Goal: Transaction & Acquisition: Obtain resource

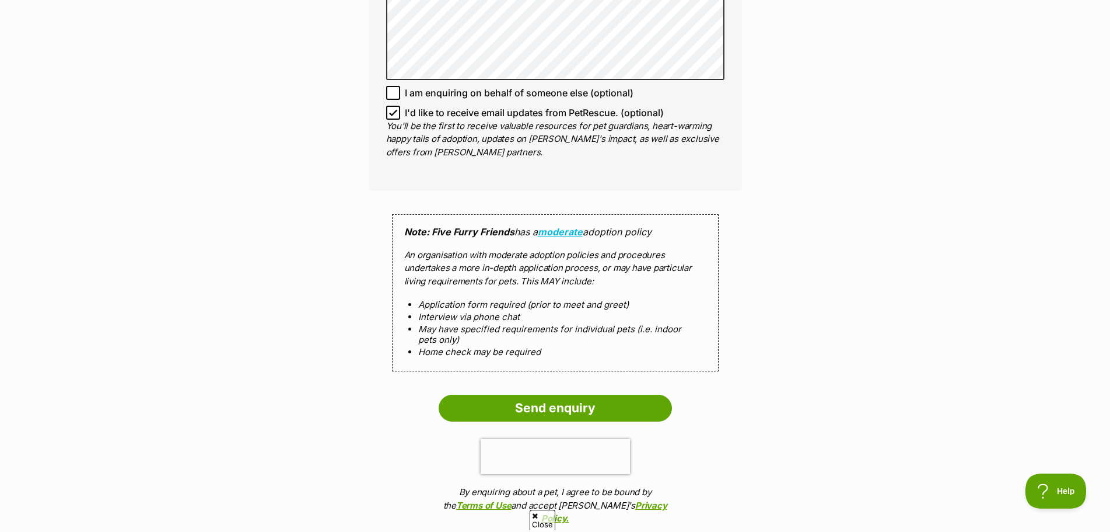
drag, startPoint x: 634, startPoint y: 401, endPoint x: 679, endPoint y: 390, distance: 46.1
click at [643, 398] on input "Send enquiry" at bounding box center [555, 407] width 233 height 27
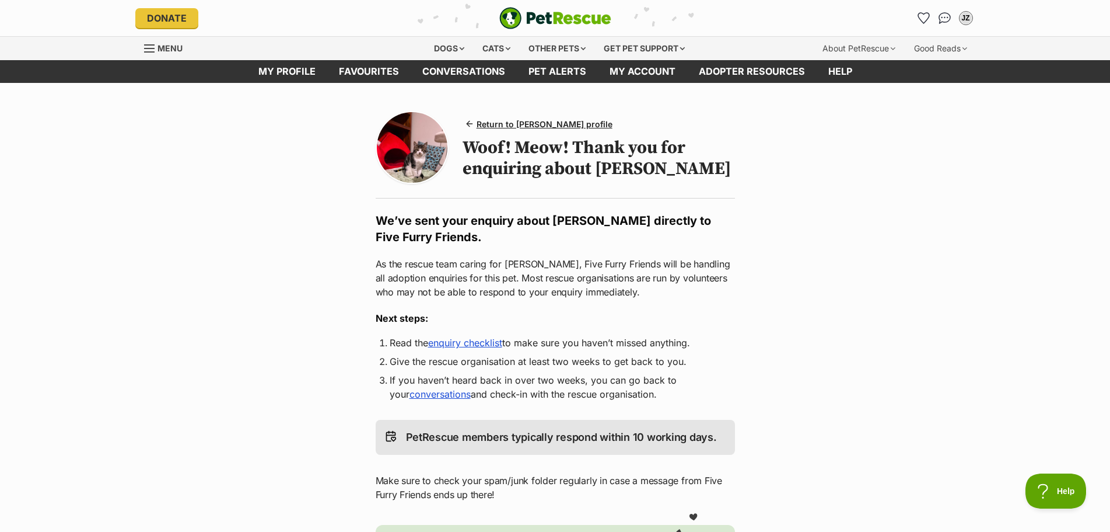
click at [457, 340] on link "enquiry checklist" at bounding box center [465, 343] width 74 height 12
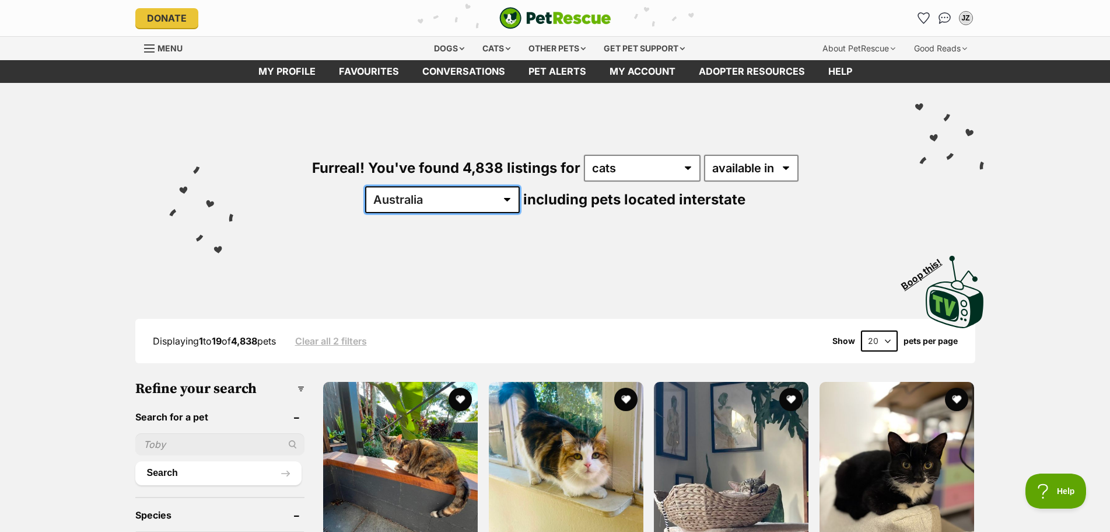
click at [520, 186] on select "[GEOGRAPHIC_DATA] [GEOGRAPHIC_DATA] [GEOGRAPHIC_DATA] [GEOGRAPHIC_DATA] [GEOGRA…" at bounding box center [442, 199] width 155 height 27
select select "VIC"
click at [520, 186] on select "[GEOGRAPHIC_DATA] [GEOGRAPHIC_DATA] [GEOGRAPHIC_DATA] [GEOGRAPHIC_DATA] [GEOGRA…" at bounding box center [442, 199] width 155 height 27
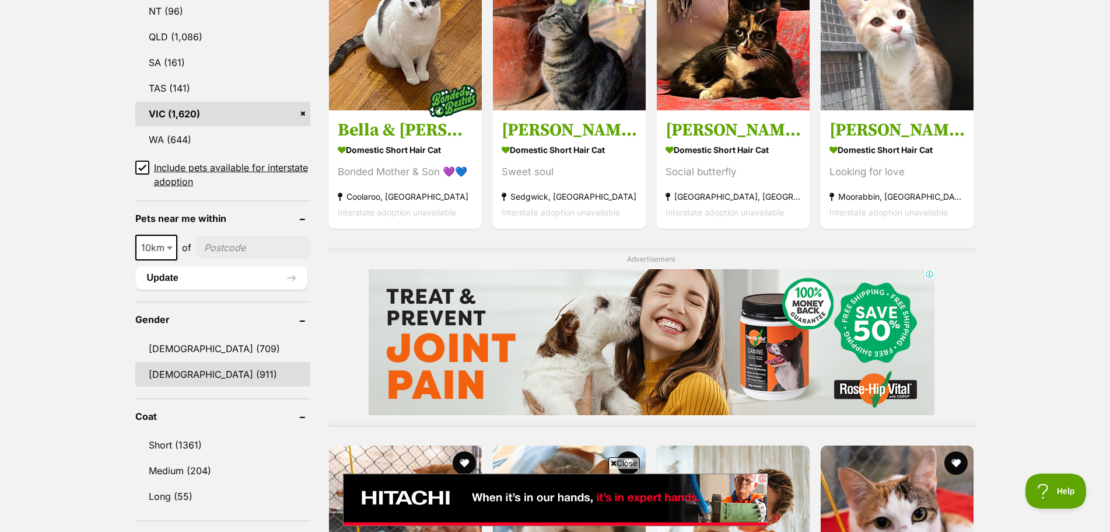
scroll to position [817, 0]
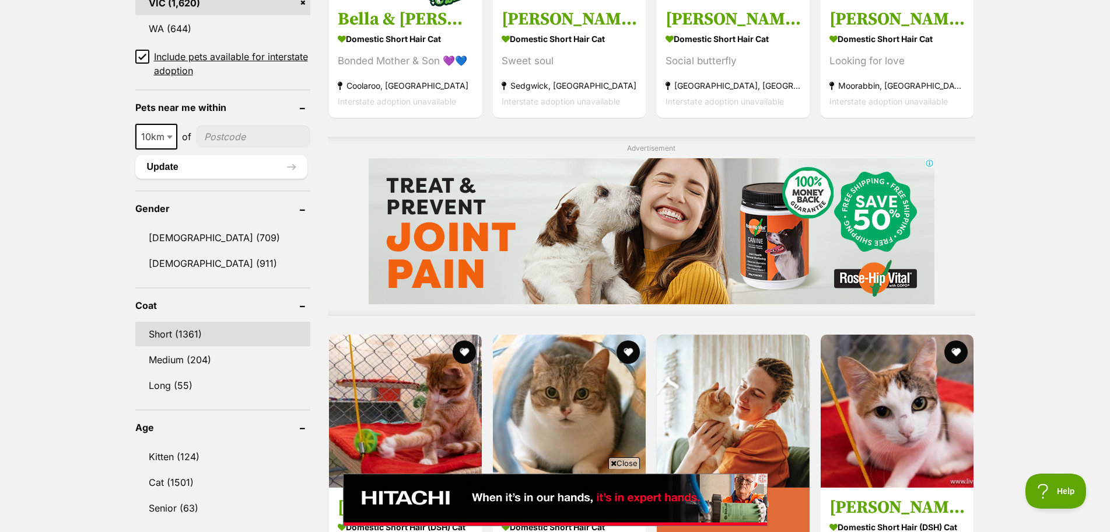
click at [161, 334] on link "Short (1361)" at bounding box center [222, 334] width 175 height 25
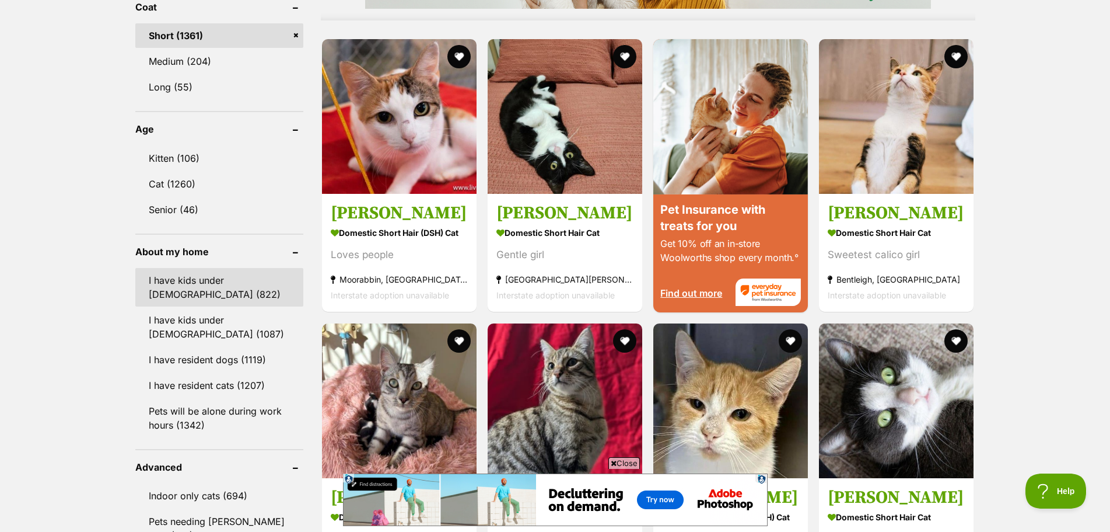
scroll to position [1089, 0]
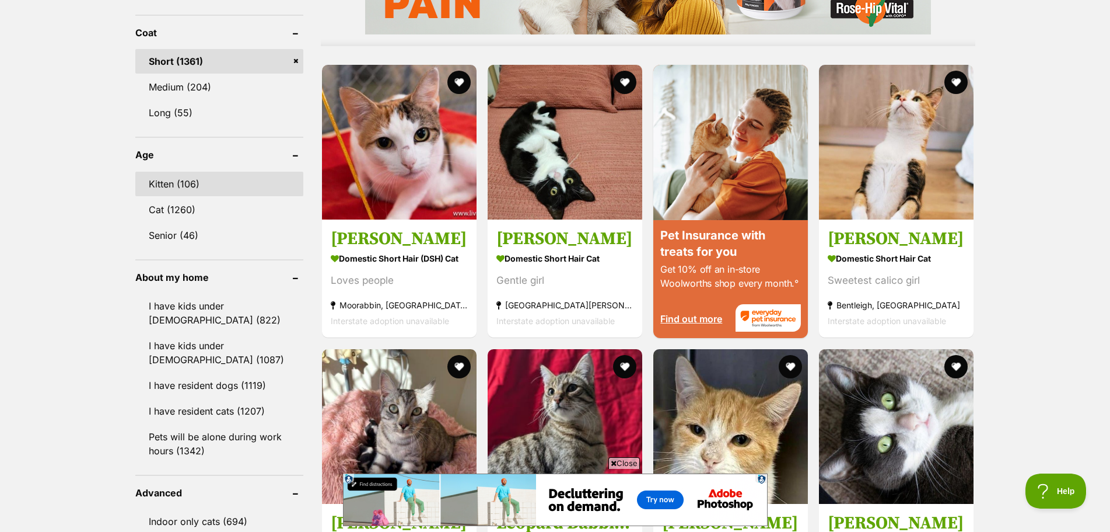
click at [191, 180] on link "Kitten (106)" at bounding box center [219, 184] width 169 height 25
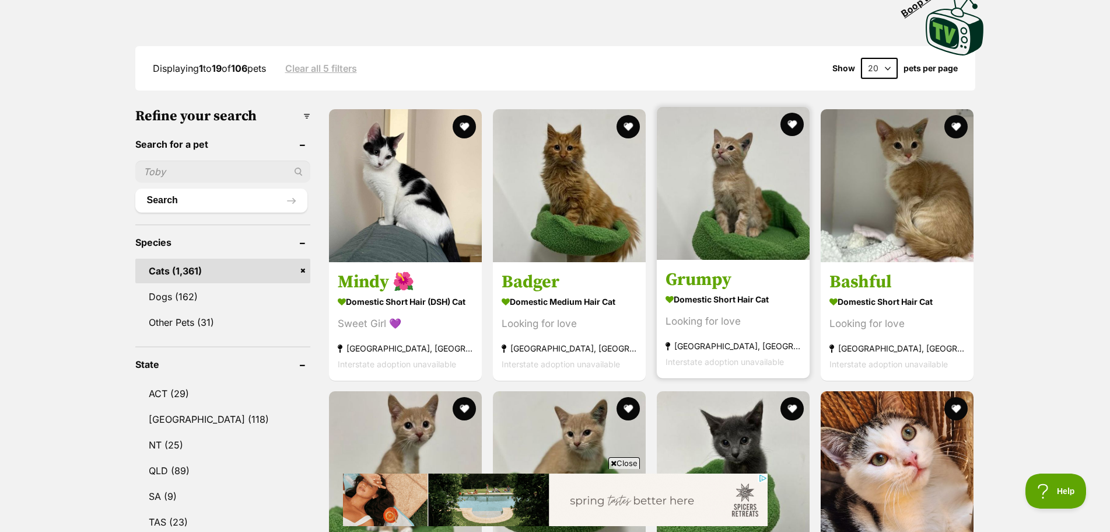
click at [754, 219] on img at bounding box center [733, 183] width 153 height 153
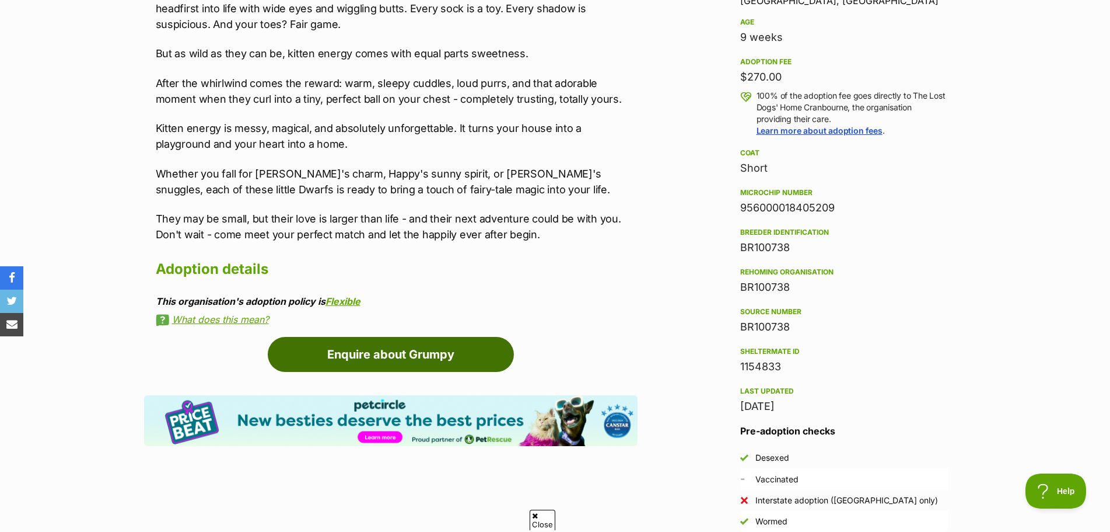
click at [415, 353] on link "Enquire about Grumpy" at bounding box center [391, 354] width 246 height 35
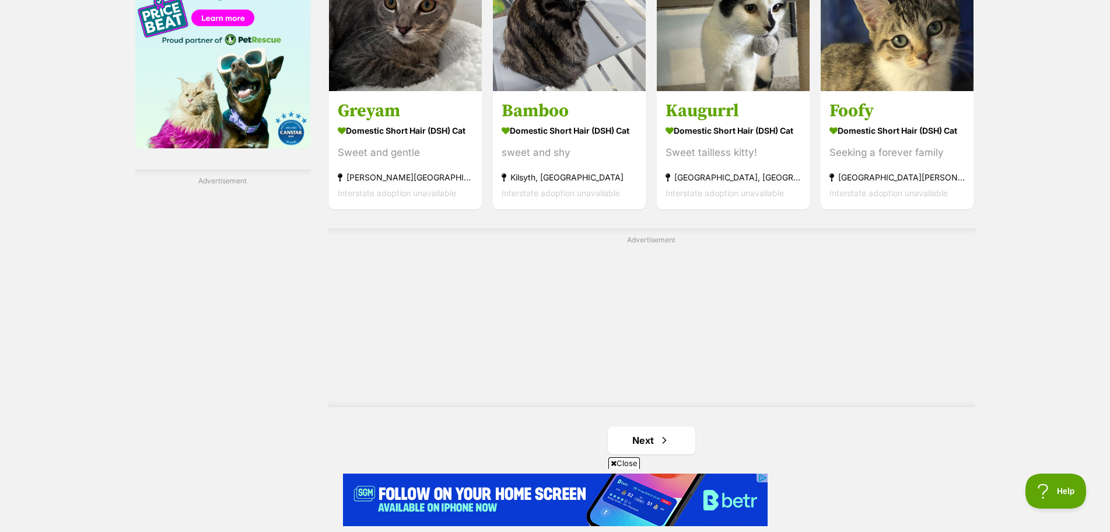
scroll to position [2035, 0]
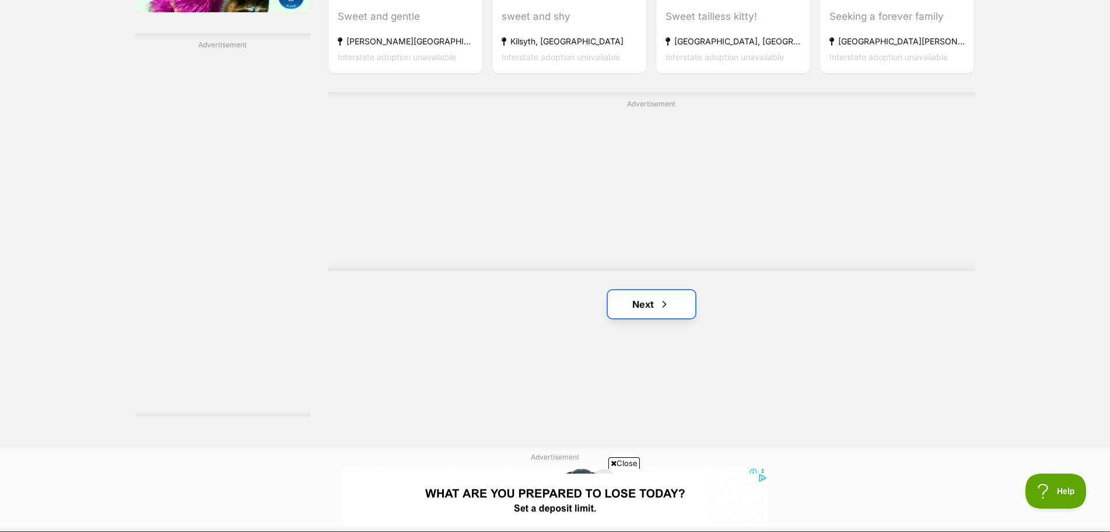
click at [654, 312] on link "Next" at bounding box center [652, 304] width 88 height 28
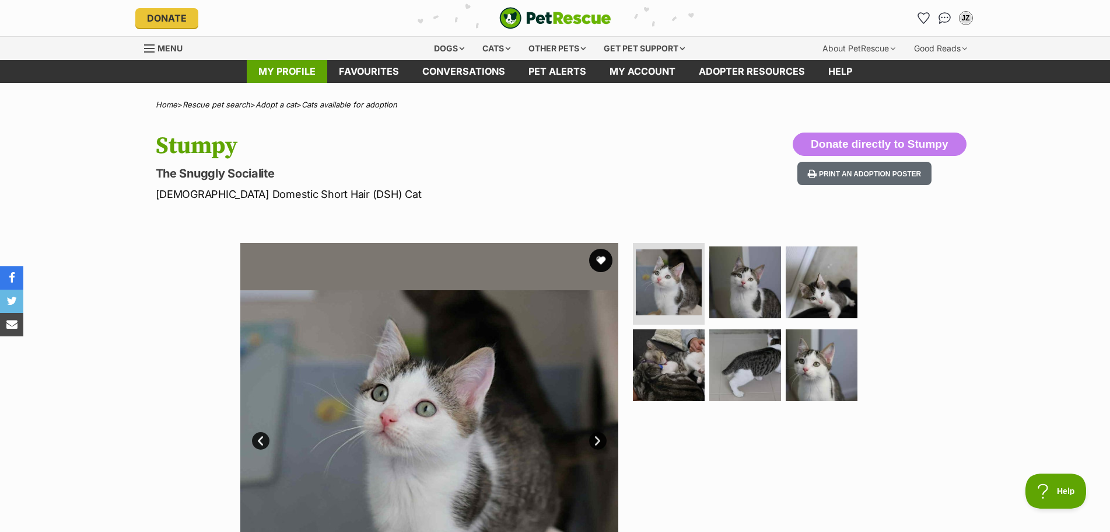
click at [309, 71] on link "My profile" at bounding box center [287, 71] width 81 height 23
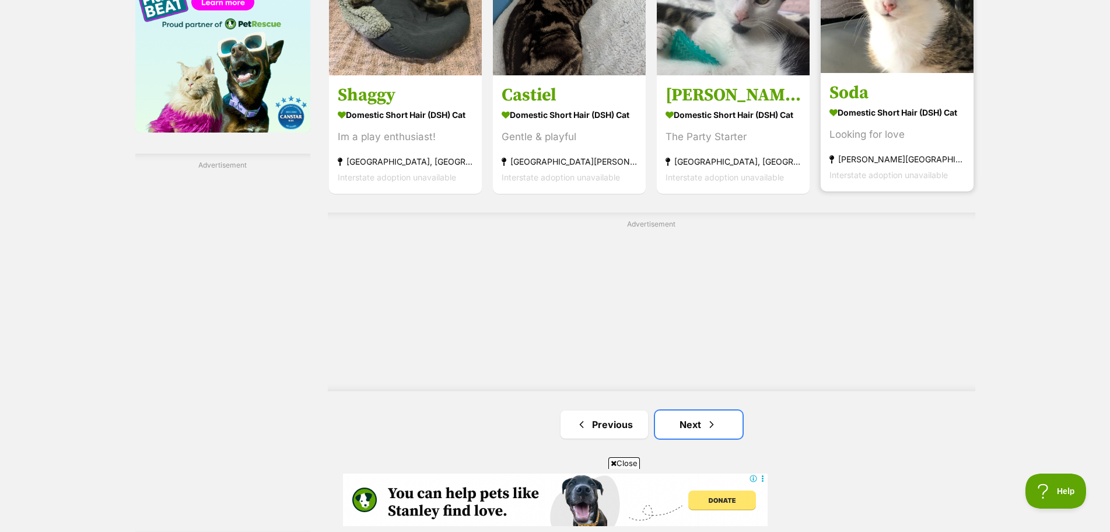
scroll to position [2042, 0]
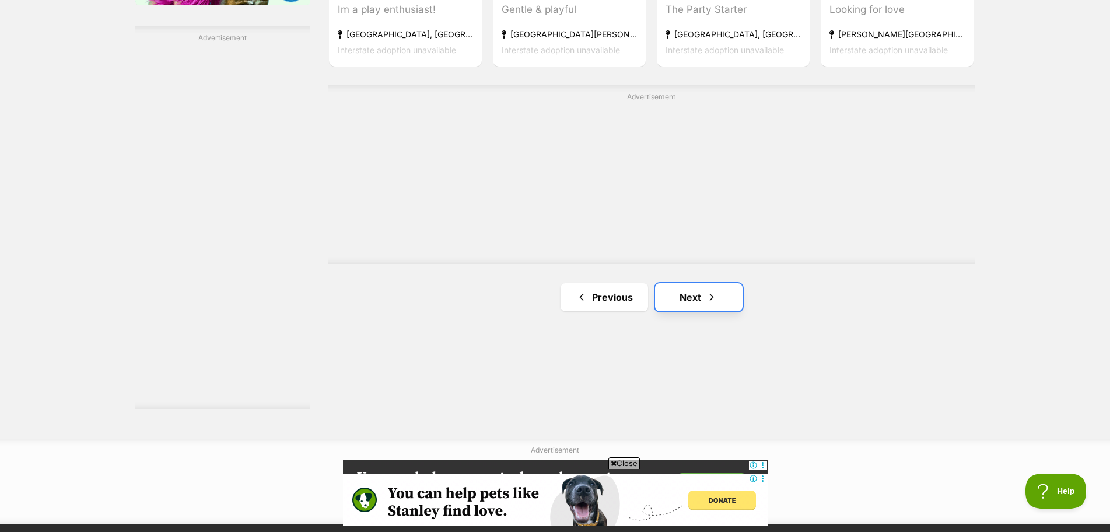
click at [701, 300] on link "Next" at bounding box center [699, 297] width 88 height 28
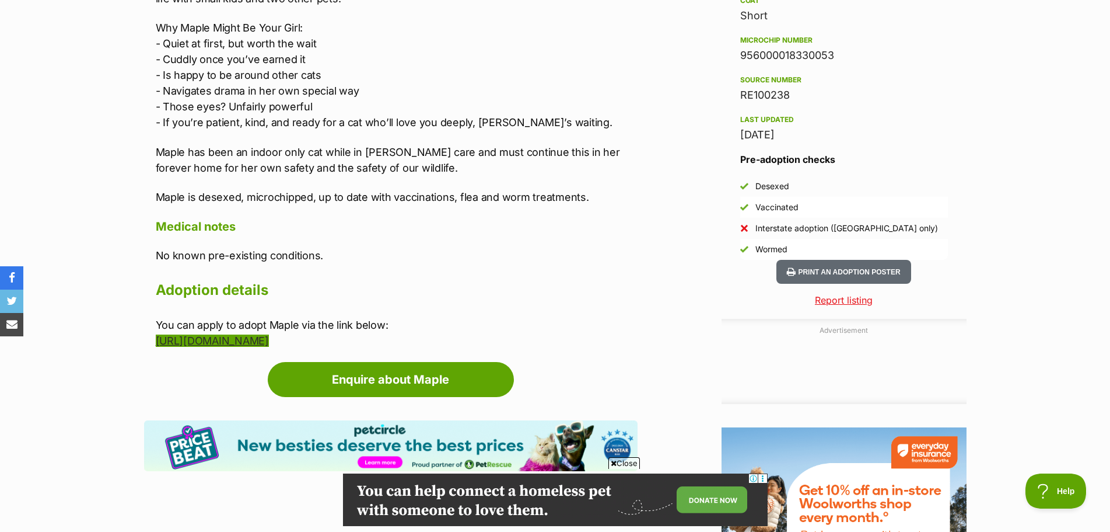
click at [269, 335] on link "[URL][DOMAIN_NAME]" at bounding box center [212, 340] width 113 height 12
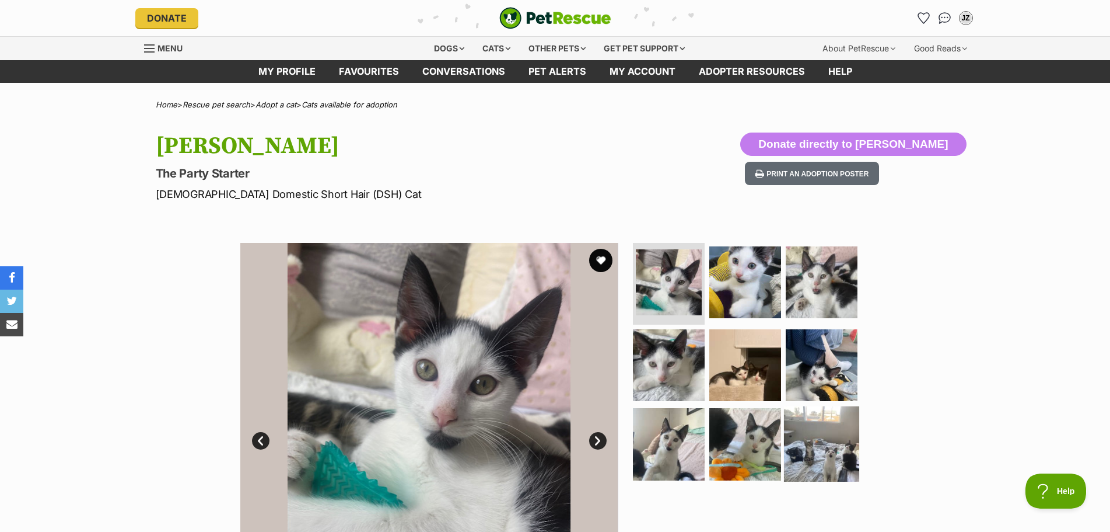
click at [814, 446] on img at bounding box center [821, 443] width 75 height 75
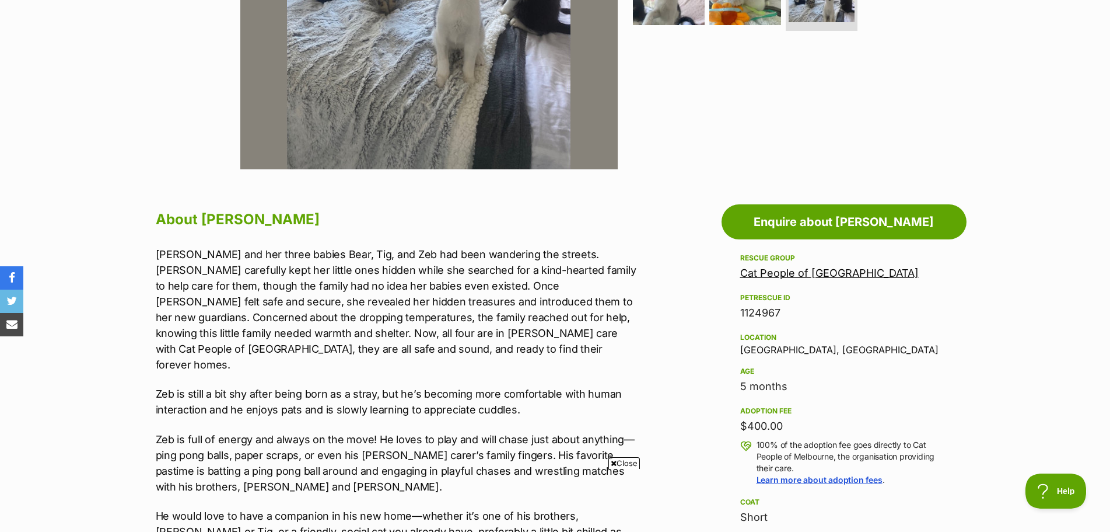
scroll to position [408, 0]
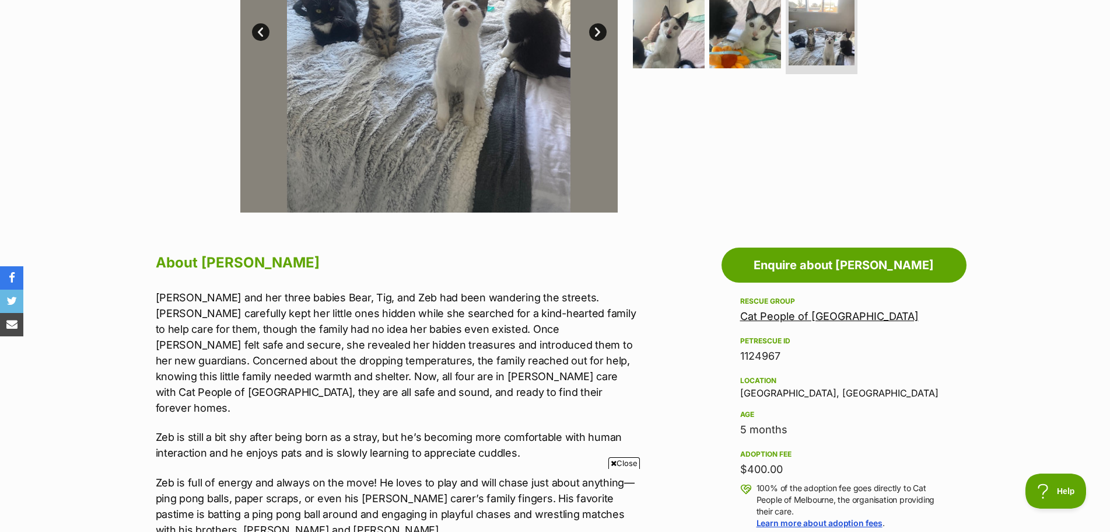
click at [802, 315] on link "Cat People of [GEOGRAPHIC_DATA]" at bounding box center [830, 316] width 179 height 12
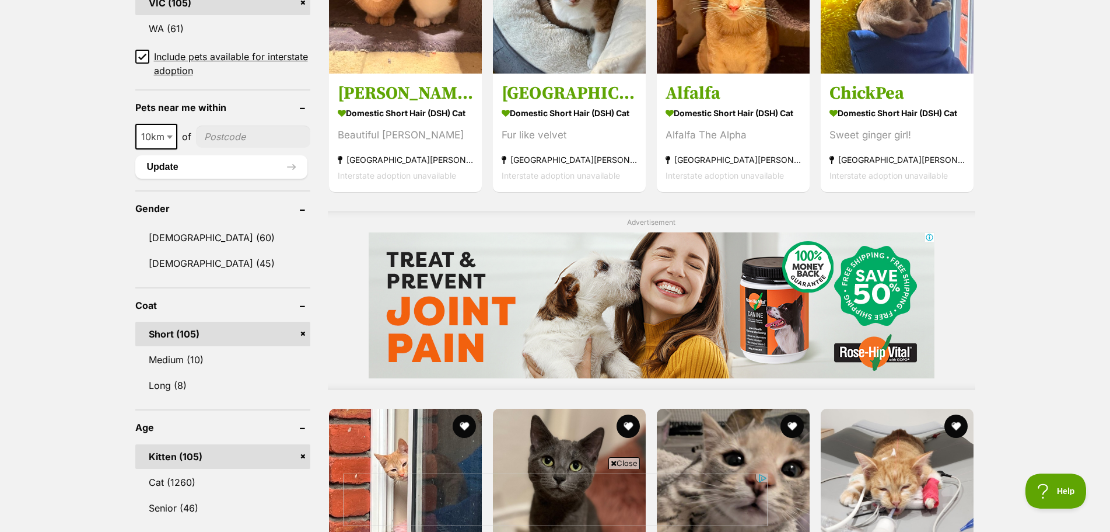
scroll to position [1089, 0]
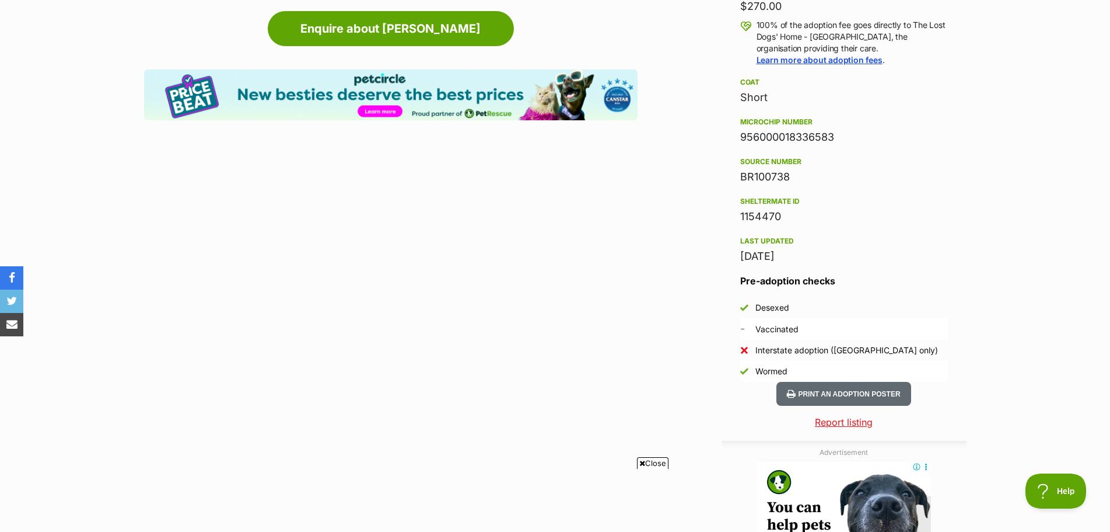
scroll to position [817, 0]
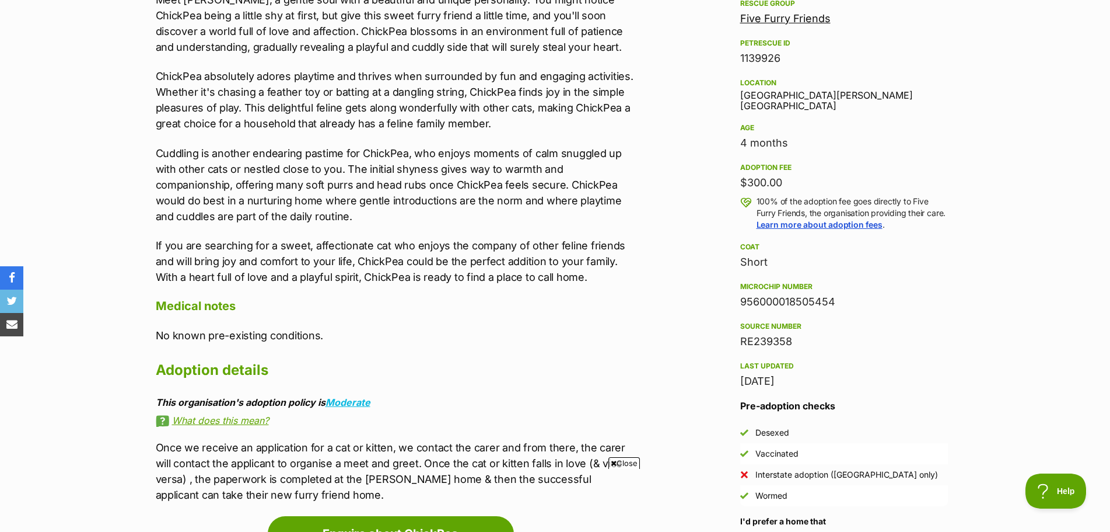
scroll to position [681, 0]
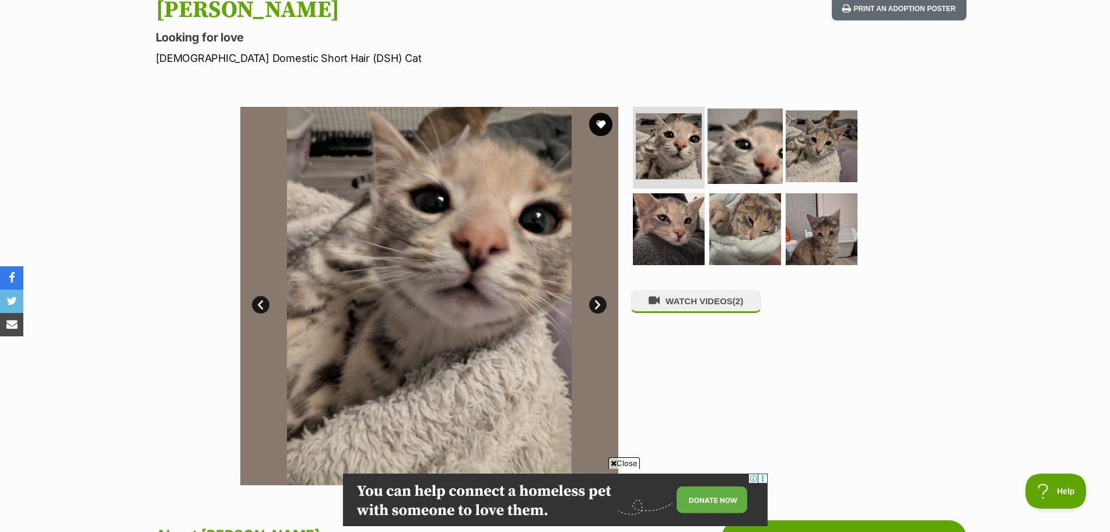
click at [740, 155] on img at bounding box center [745, 146] width 75 height 75
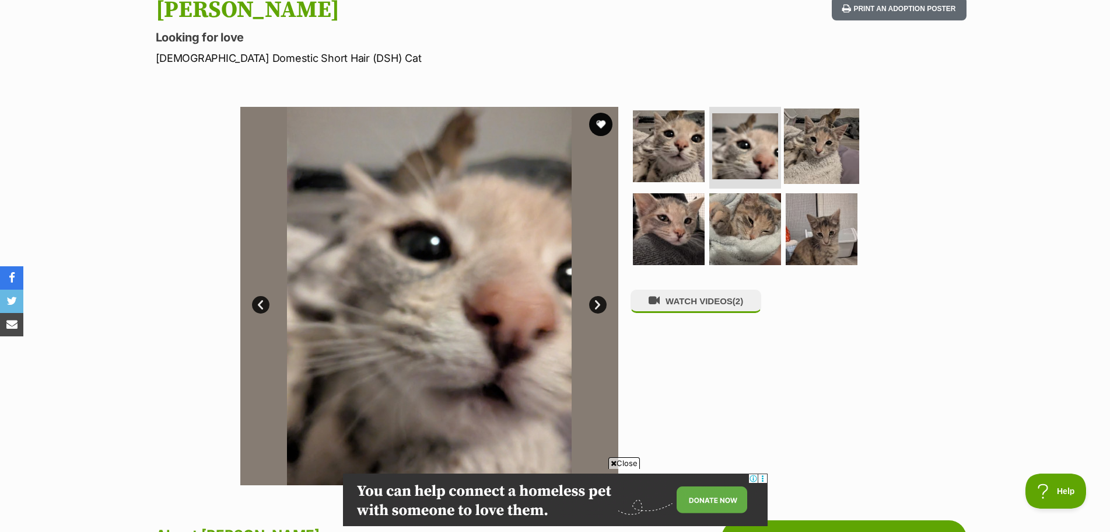
click at [816, 155] on img at bounding box center [821, 146] width 75 height 75
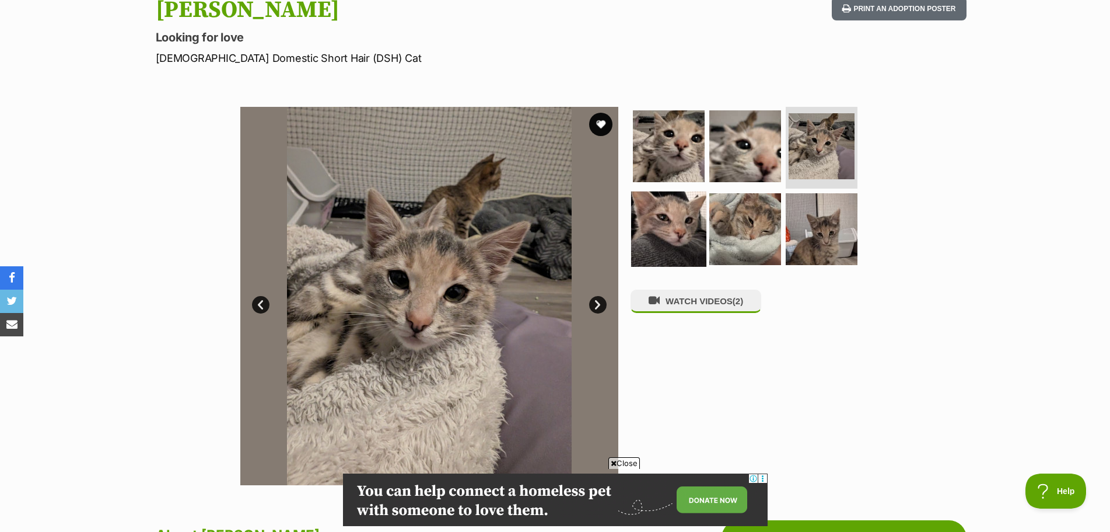
click at [654, 236] on img at bounding box center [668, 228] width 75 height 75
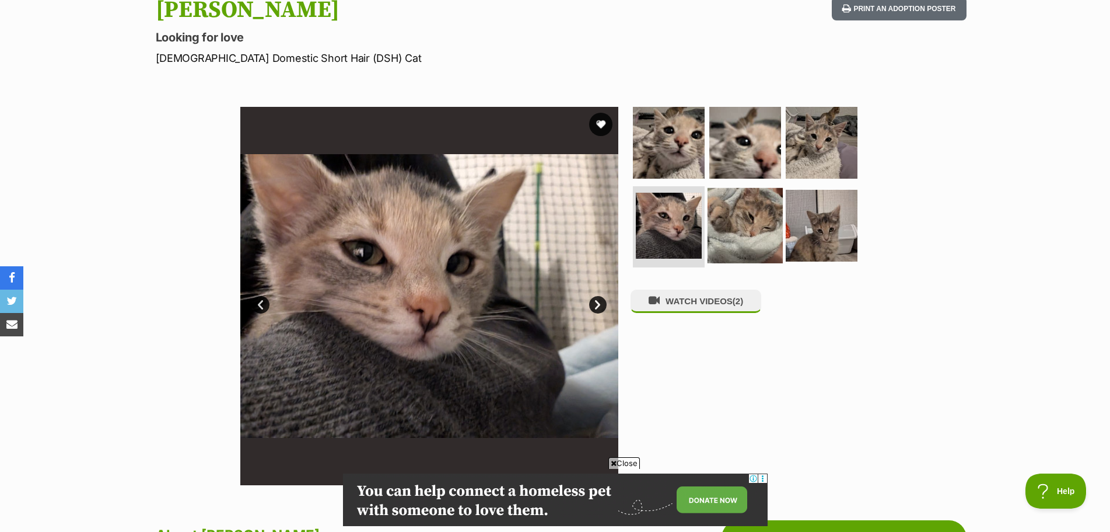
click at [757, 246] on img at bounding box center [745, 224] width 75 height 75
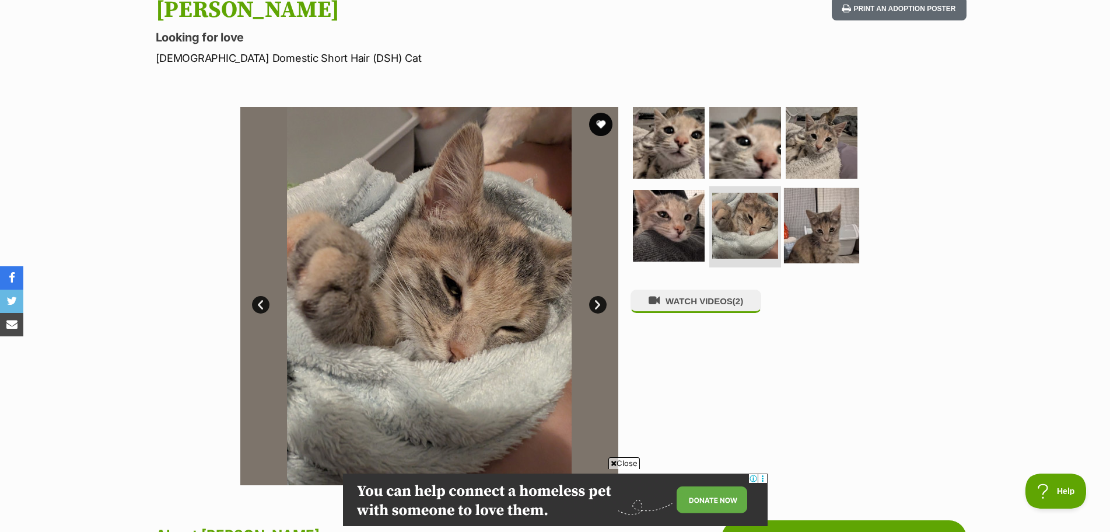
click at [815, 246] on img at bounding box center [821, 224] width 75 height 75
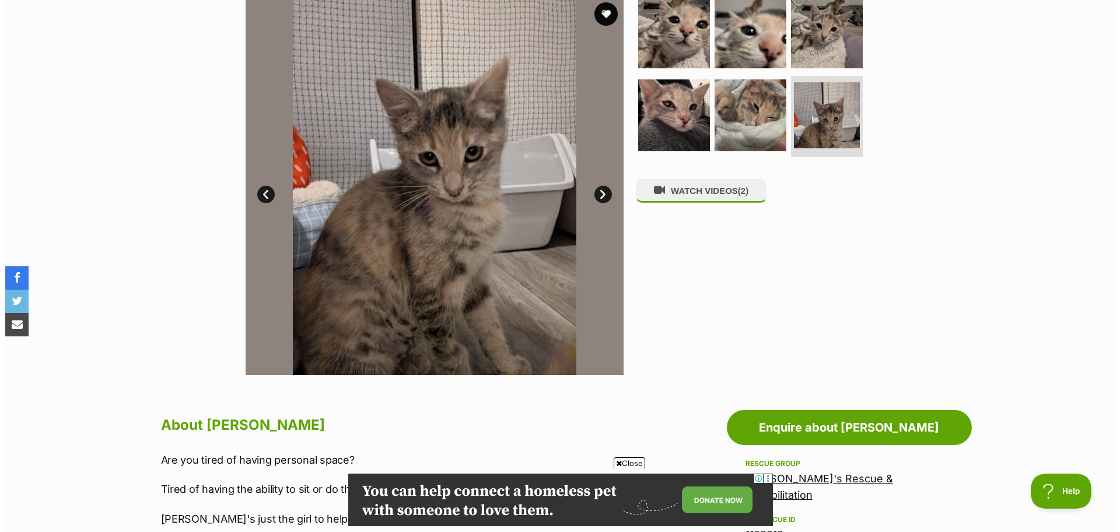
scroll to position [273, 0]
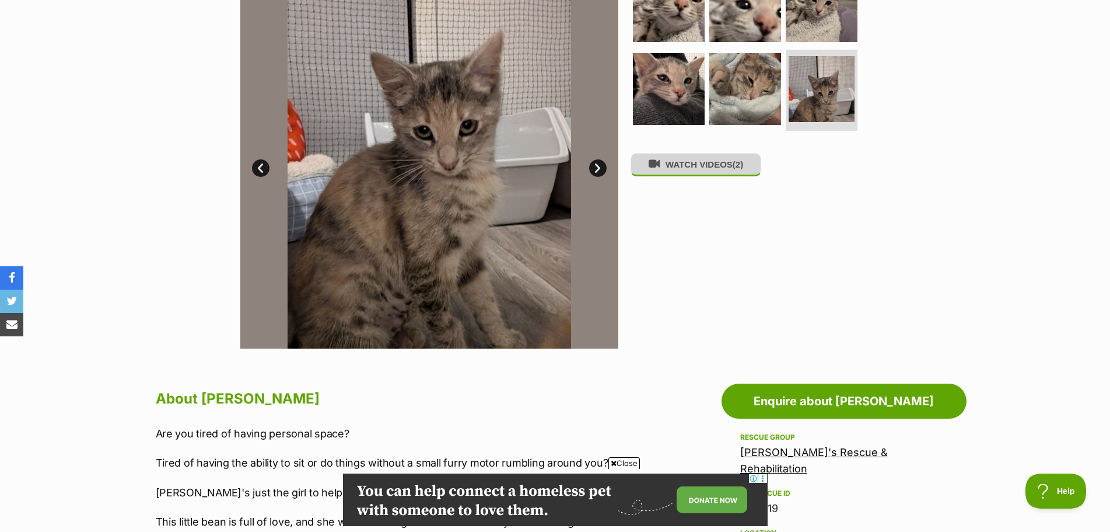
click at [742, 169] on span "(2)" at bounding box center [738, 164] width 11 height 10
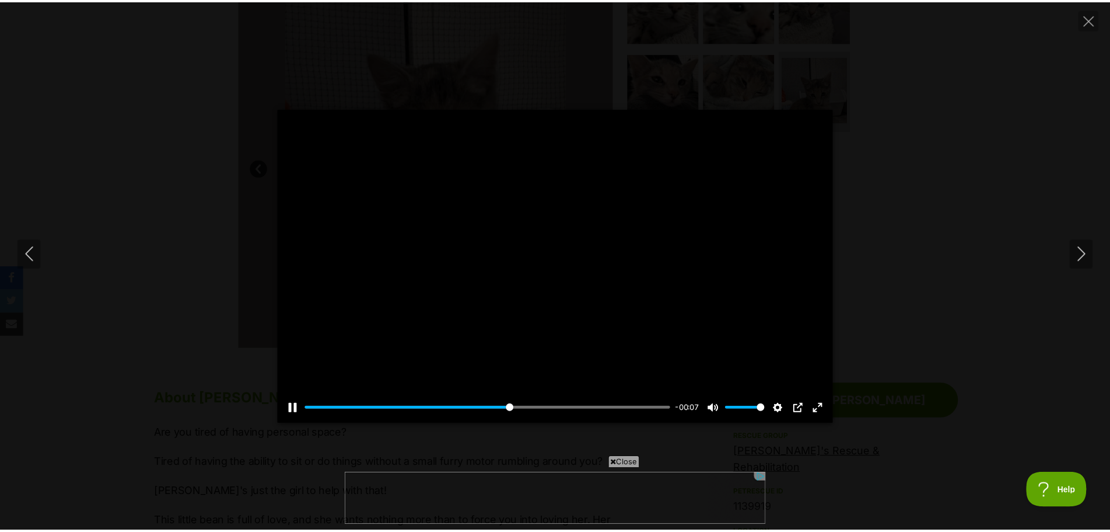
scroll to position [0, 0]
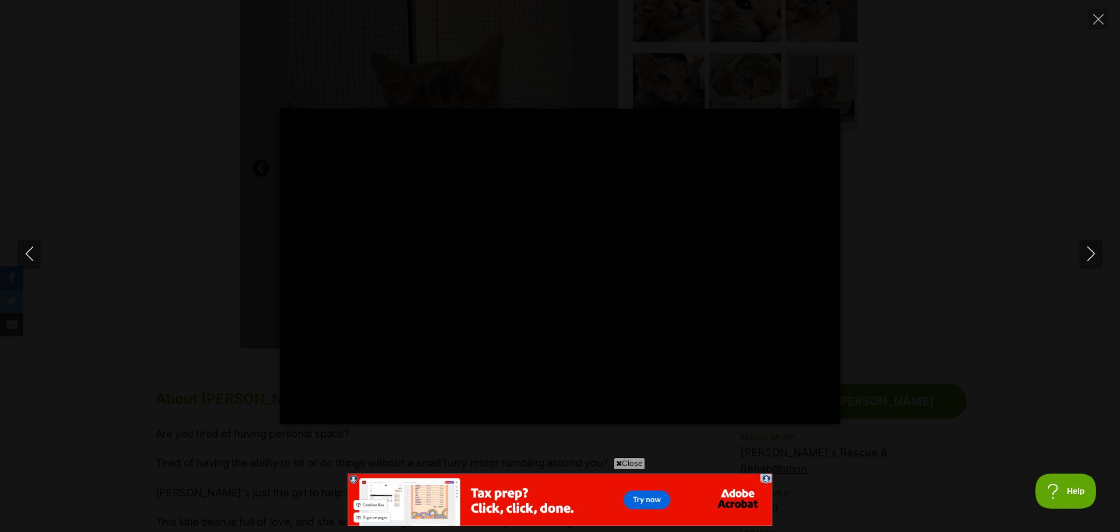
type input "100"
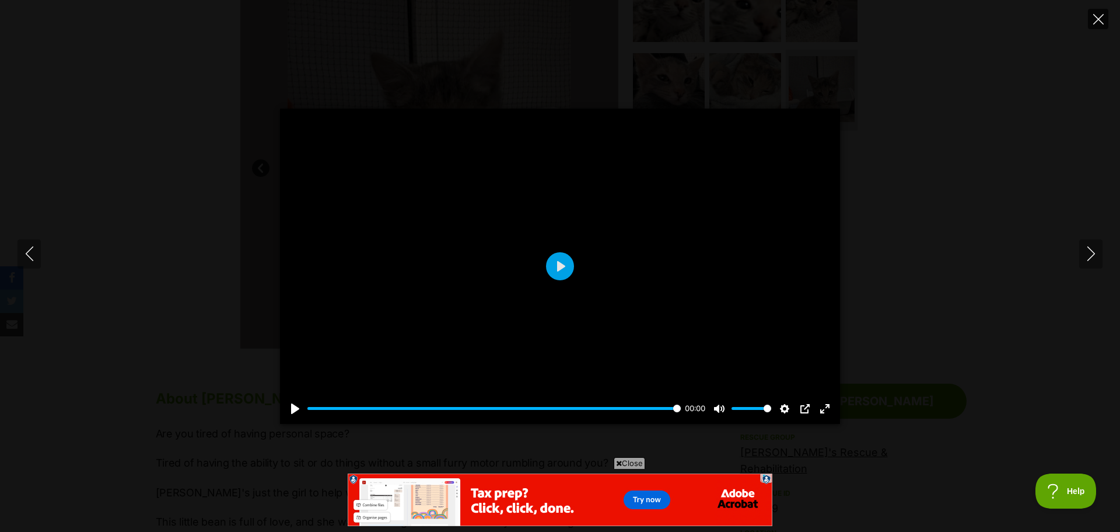
click at [1103, 18] on icon "Close" at bounding box center [1099, 19] width 11 height 11
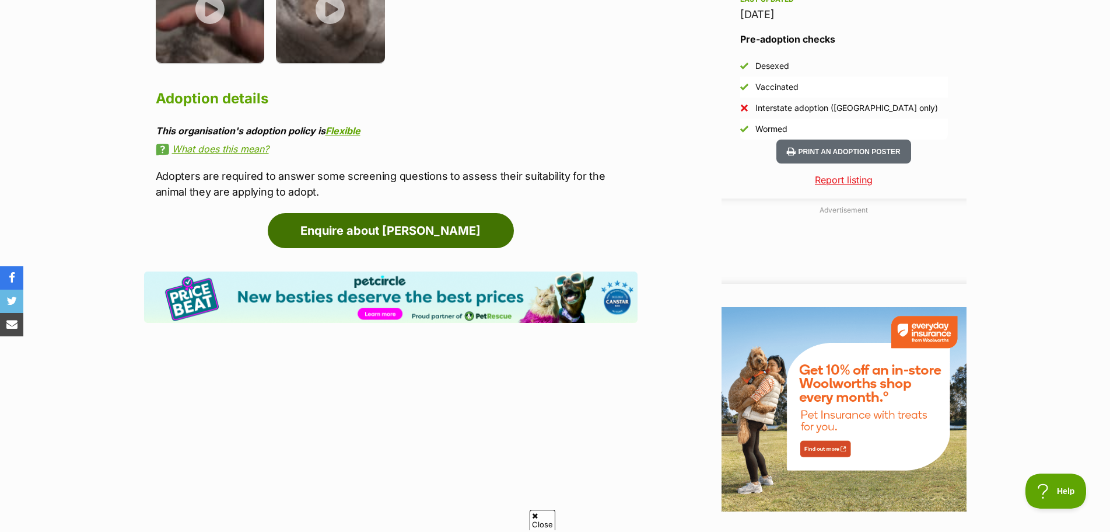
click at [459, 237] on link "Enquire about Fran" at bounding box center [391, 230] width 246 height 35
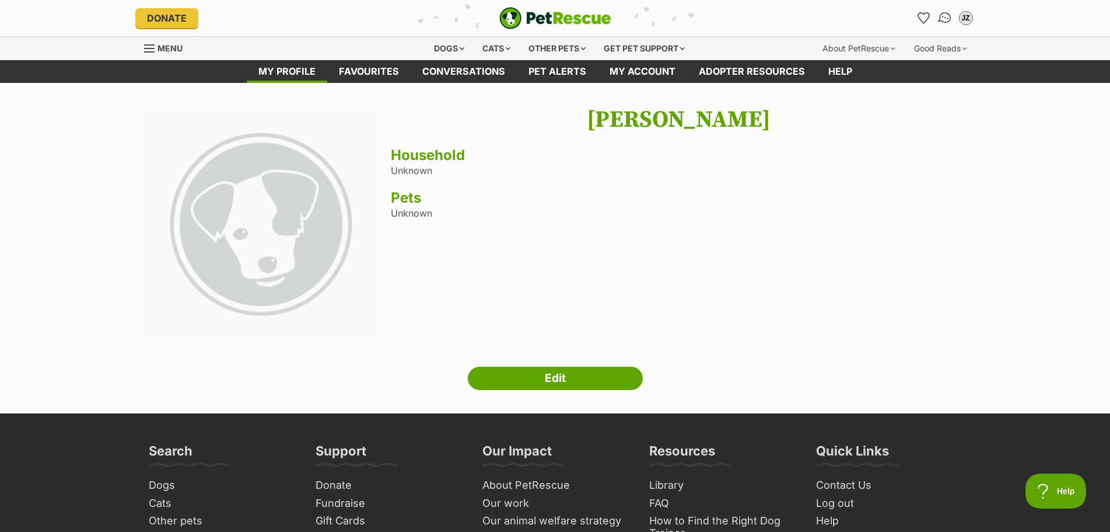
click at [945, 13] on img "Conversations" at bounding box center [945, 18] width 16 height 15
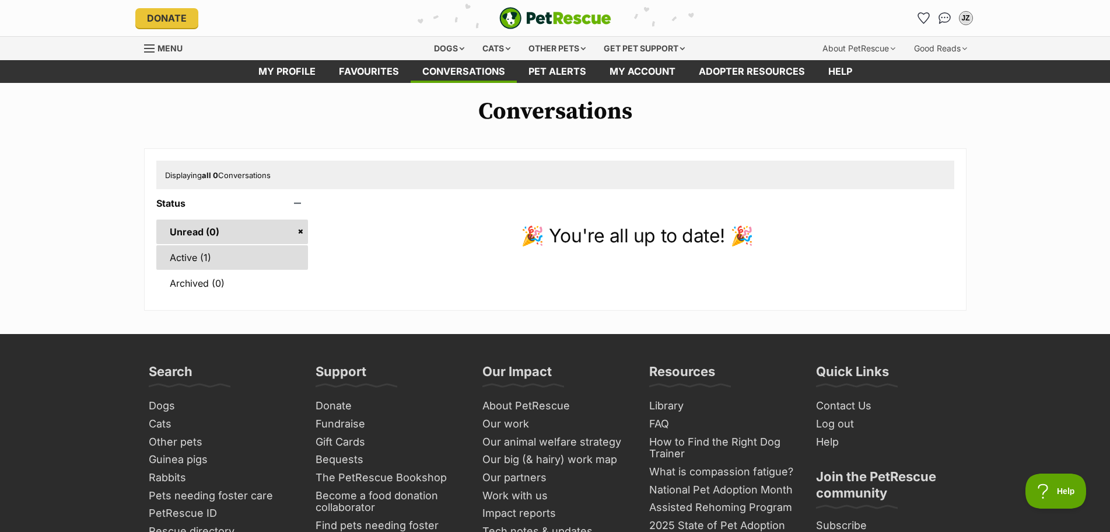
click at [186, 252] on link "Active (1)" at bounding box center [232, 257] width 152 height 25
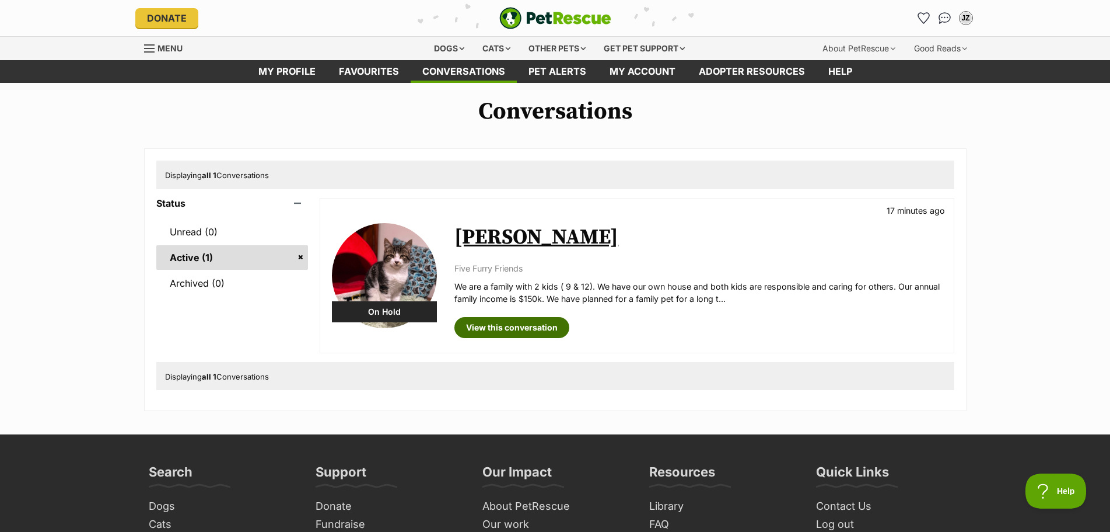
click at [561, 324] on link "View this conversation" at bounding box center [512, 327] width 115 height 21
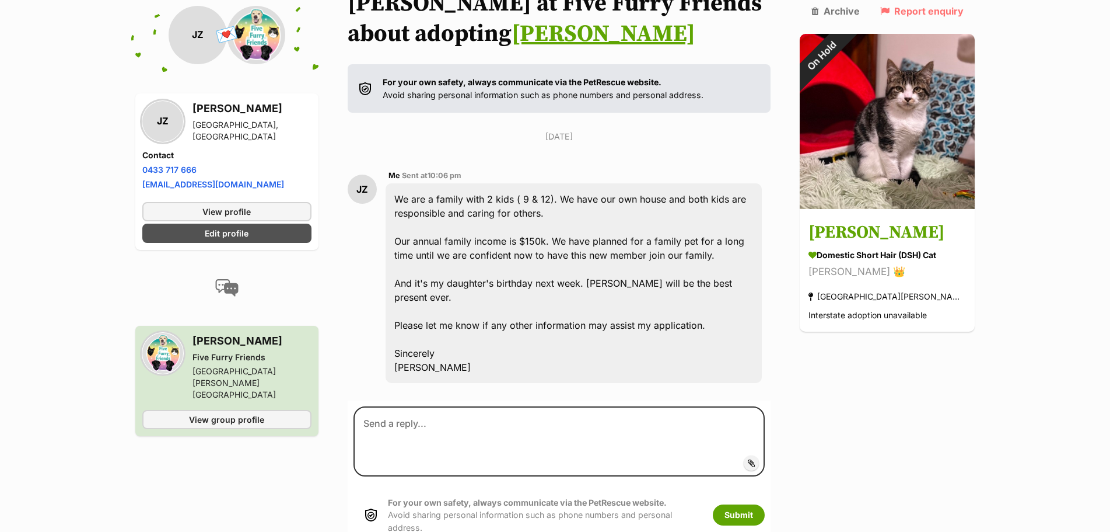
scroll to position [142, 0]
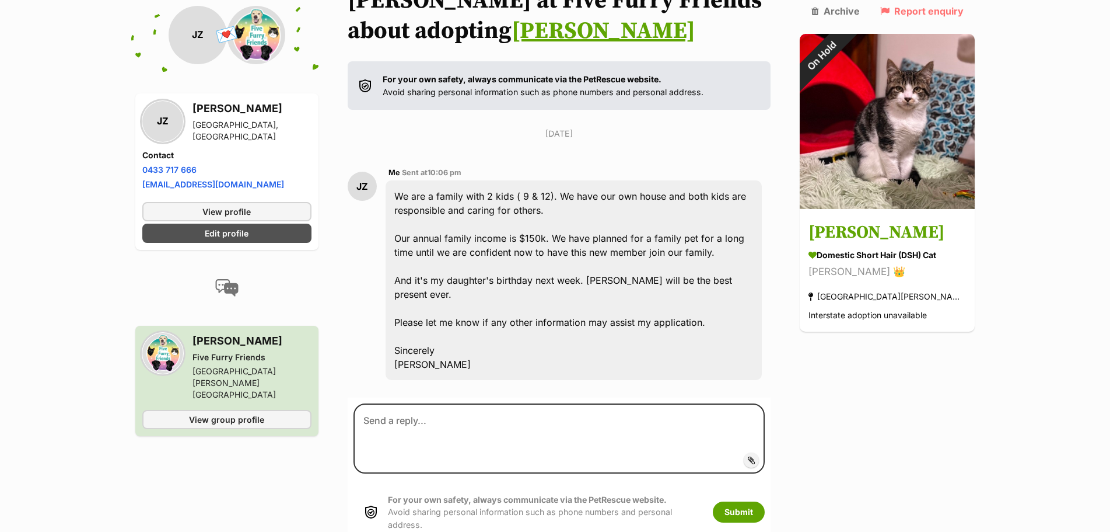
click at [421, 354] on div "We are a family with 2 kids ( 9 & 12). We have our own house and both kids are …" at bounding box center [574, 280] width 377 height 200
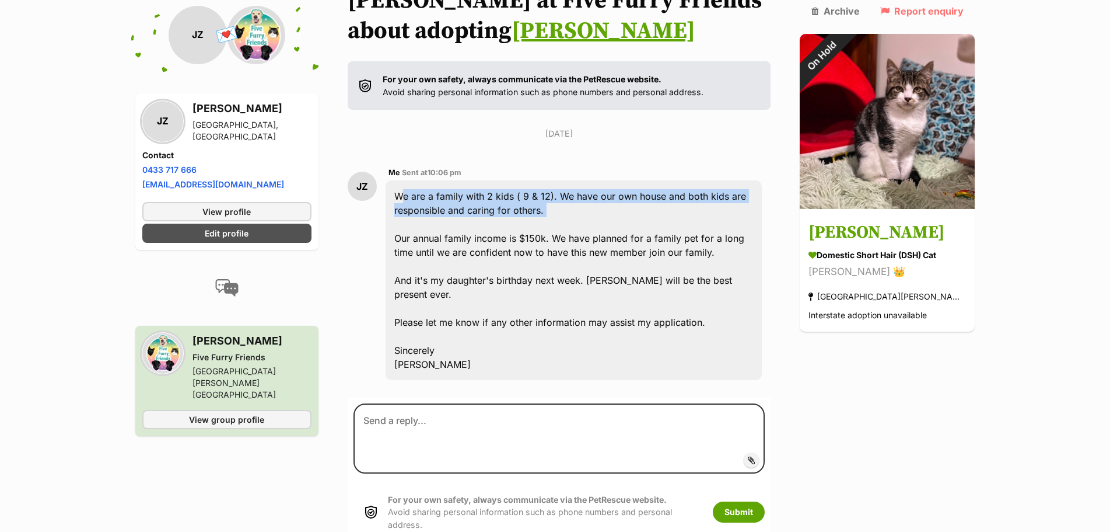
drag, startPoint x: 404, startPoint y: 193, endPoint x: 451, endPoint y: 226, distance: 57.5
click at [451, 226] on div "We are a family with 2 kids ( 9 & 12). We have our own house and both kids are …" at bounding box center [574, 280] width 377 height 200
click at [508, 218] on div "We are a family with 2 kids ( 9 & 12). We have our own house and both kids are …" at bounding box center [574, 280] width 377 height 200
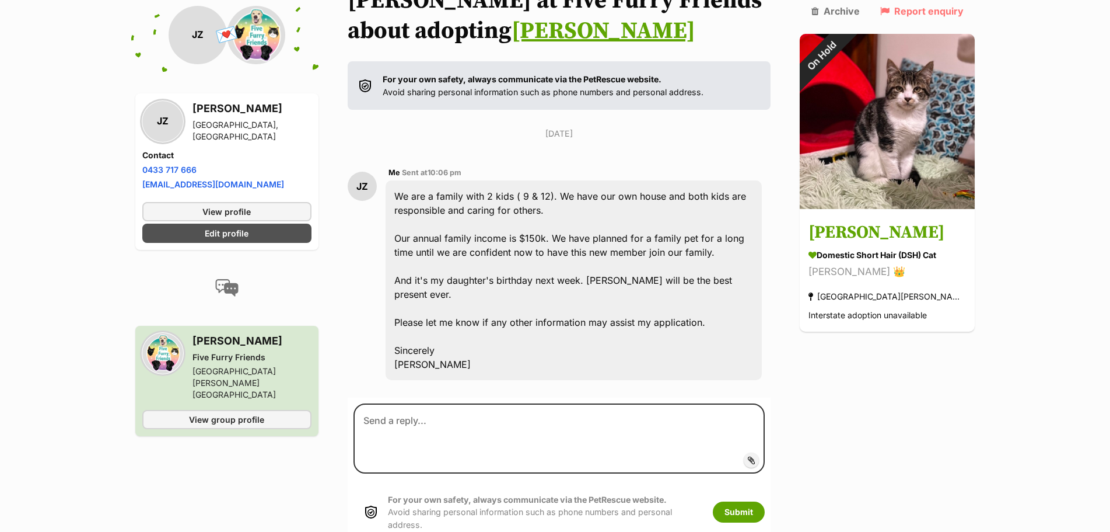
drag, startPoint x: 476, startPoint y: 210, endPoint x: 560, endPoint y: 209, distance: 84.0
click at [560, 209] on div "We are a family with 2 kids ( 9 & 12). We have our own house and both kids are …" at bounding box center [574, 280] width 377 height 200
click at [462, 338] on div "We are a family with 2 kids ( 9 & 12). We have our own house and both kids are …" at bounding box center [574, 280] width 377 height 200
click at [437, 349] on div "We are a family with 2 kids ( 9 & 12). We have our own house and both kids are …" at bounding box center [574, 280] width 377 height 200
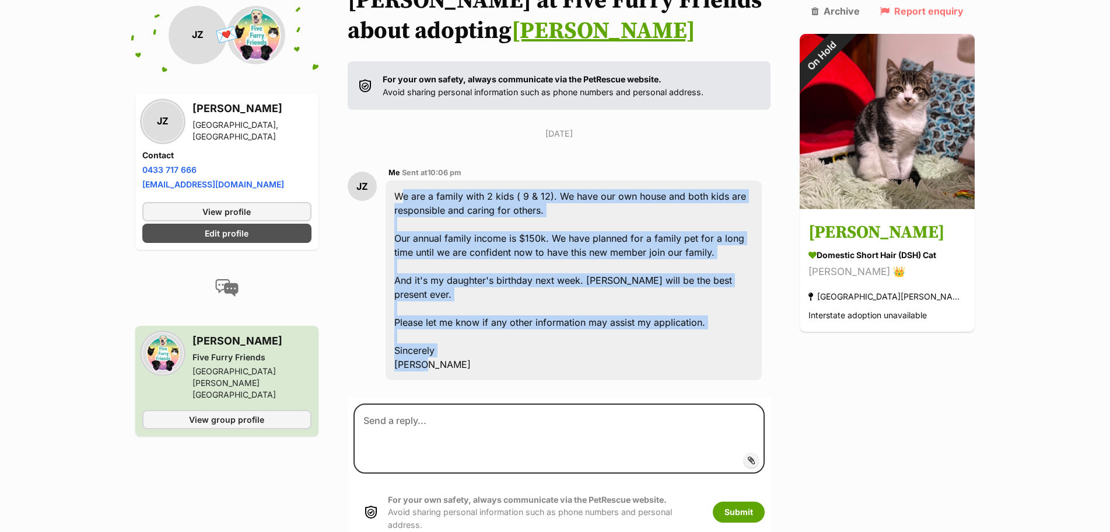
drag, startPoint x: 434, startPoint y: 347, endPoint x: 404, endPoint y: 193, distance: 157.0
click at [404, 193] on div "We are a family with 2 kids ( 9 & 12). We have our own house and both kids are …" at bounding box center [574, 280] width 377 height 200
copy div "We are a family with 2 kids ( 9 & 12). We have our own house and both kids are …"
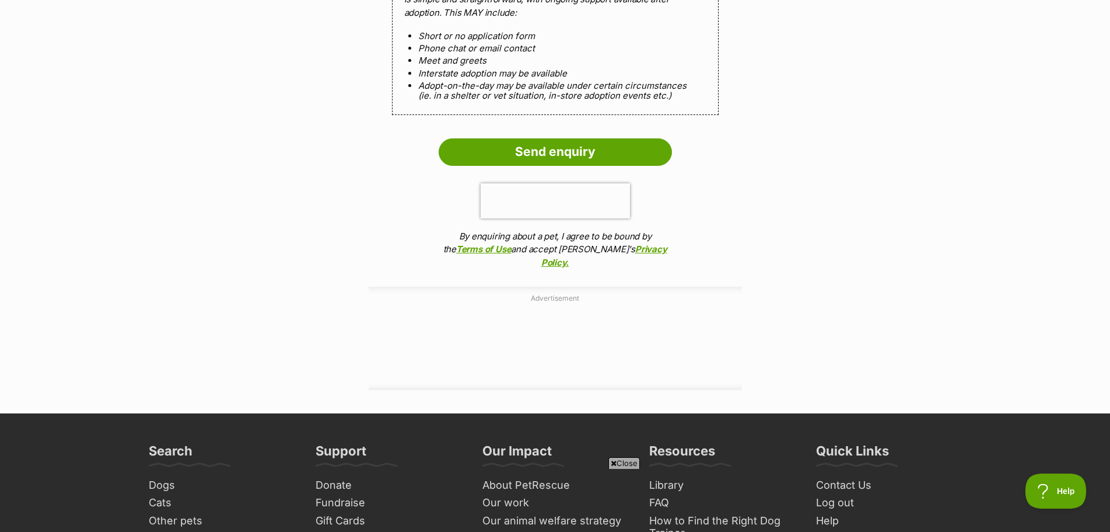
scroll to position [1225, 0]
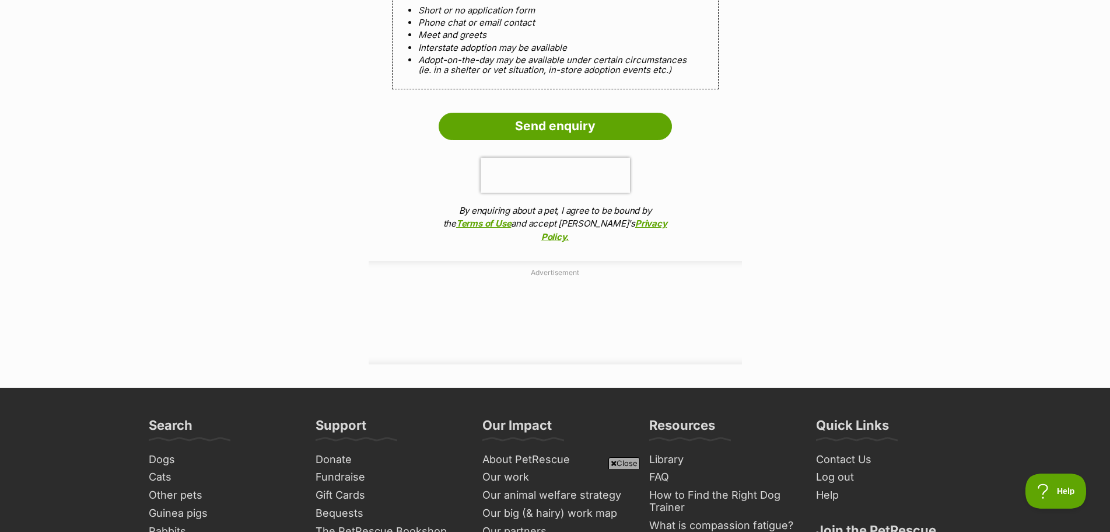
drag, startPoint x: 609, startPoint y: 97, endPoint x: 827, endPoint y: 109, distance: 218.5
click at [628, 113] on input "Send enquiry" at bounding box center [555, 126] width 233 height 27
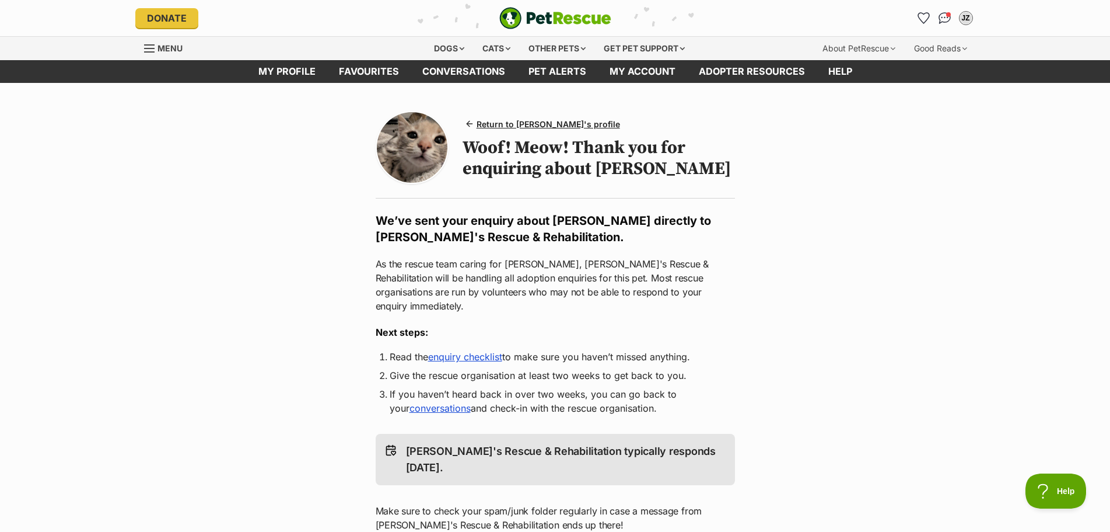
drag, startPoint x: 427, startPoint y: 397, endPoint x: 438, endPoint y: 397, distance: 10.5
click at [428, 402] on link "conversations" at bounding box center [440, 408] width 61 height 12
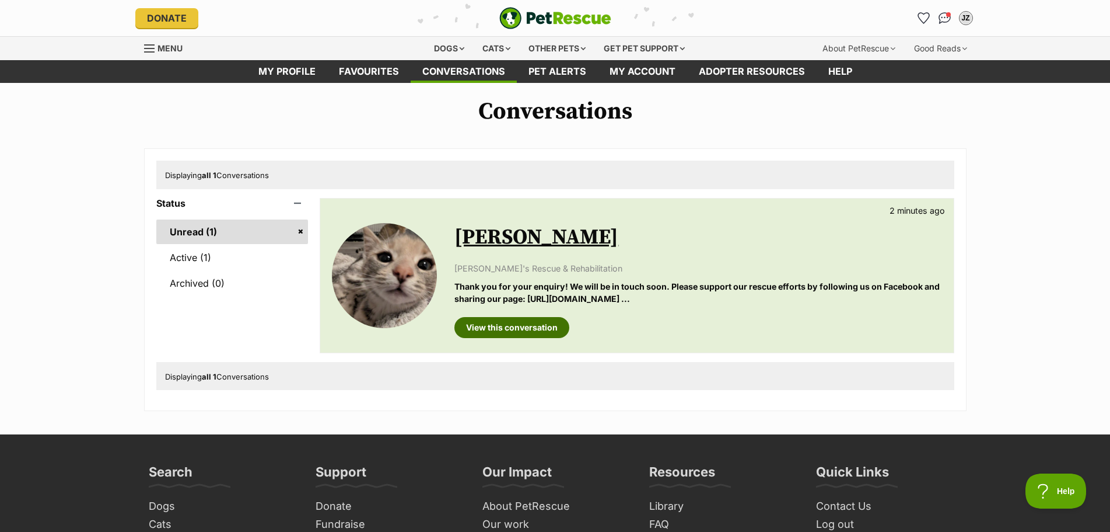
click at [528, 323] on link "View this conversation" at bounding box center [512, 327] width 115 height 21
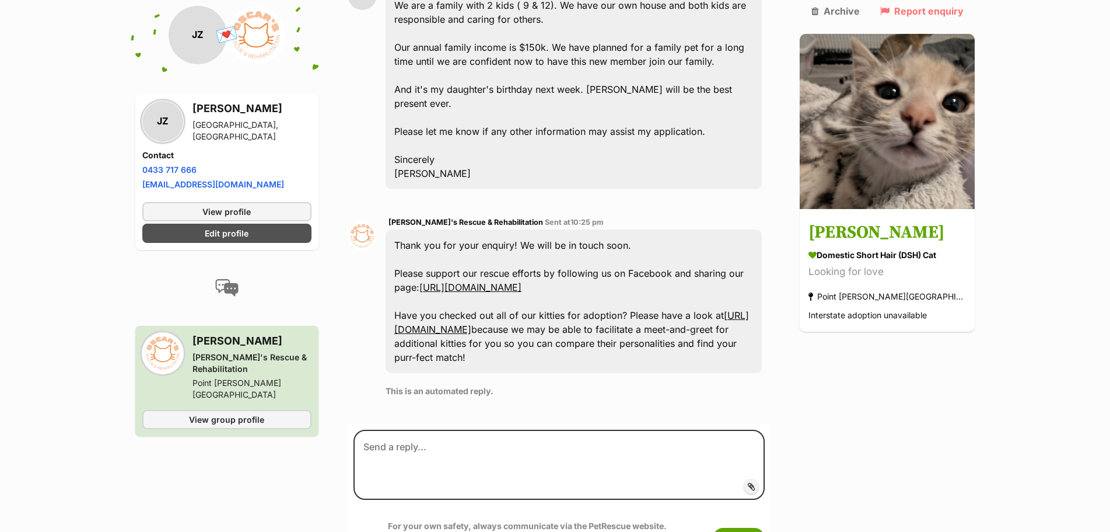
scroll to position [228, 0]
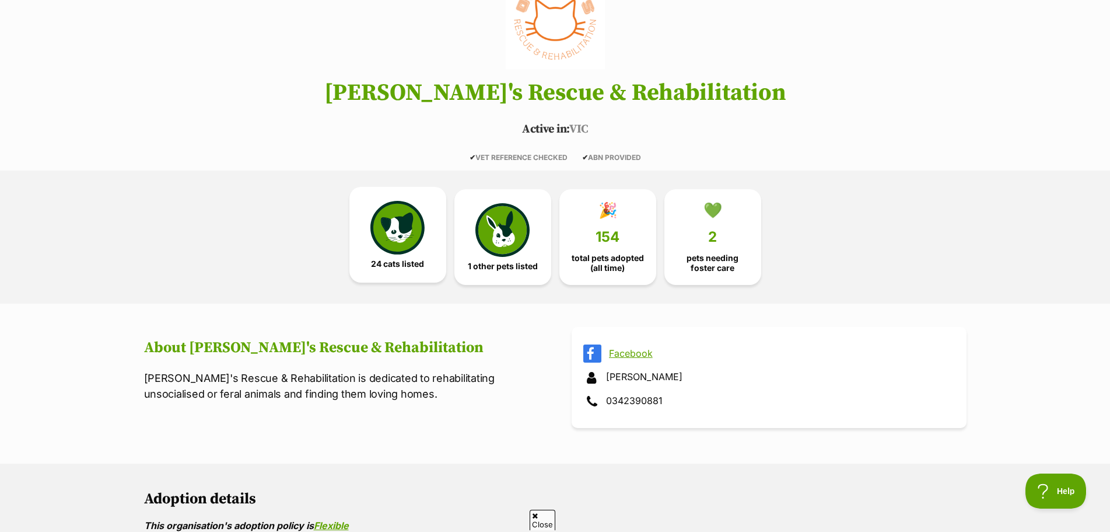
click at [387, 246] on img at bounding box center [398, 228] width 54 height 54
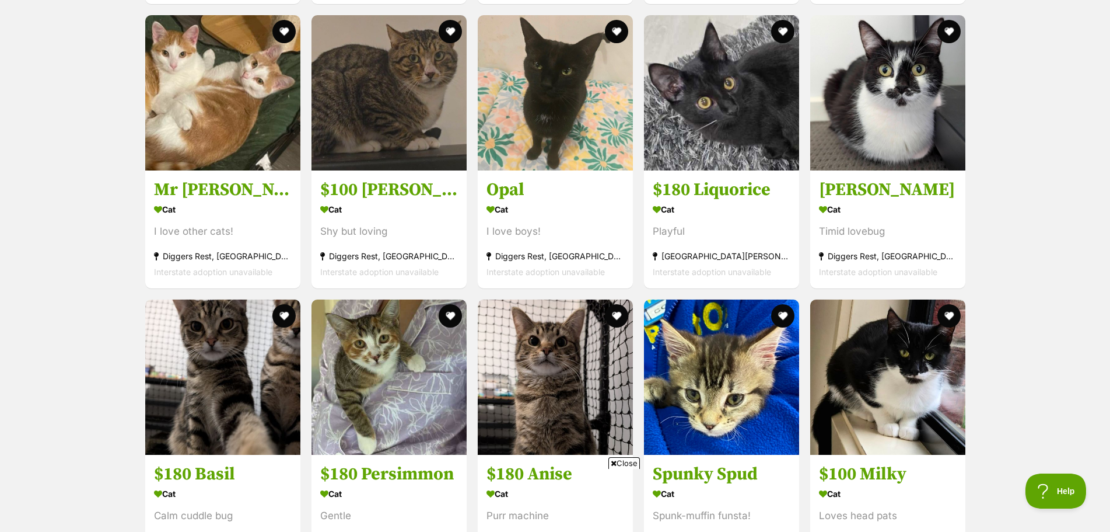
scroll to position [1190, 0]
